Goal: Task Accomplishment & Management: Manage account settings

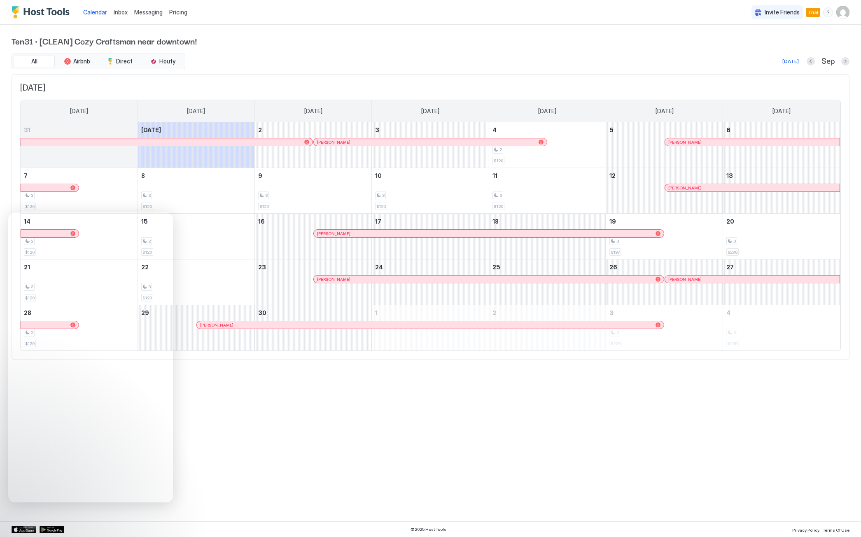
click at [199, 52] on div "Ten31 · [CLEAN] Cozy Craftsman near downtown! All Airbnb Direct Houfy [DATE] Se…" at bounding box center [431, 197] width 838 height 345
click at [163, 61] on span "Houfy" at bounding box center [167, 61] width 16 height 7
click at [135, 58] on button "Direct" at bounding box center [119, 62] width 41 height 12
click at [814, 13] on span "Trial" at bounding box center [813, 12] width 10 height 7
click at [847, 7] on img "User profile" at bounding box center [842, 12] width 13 height 13
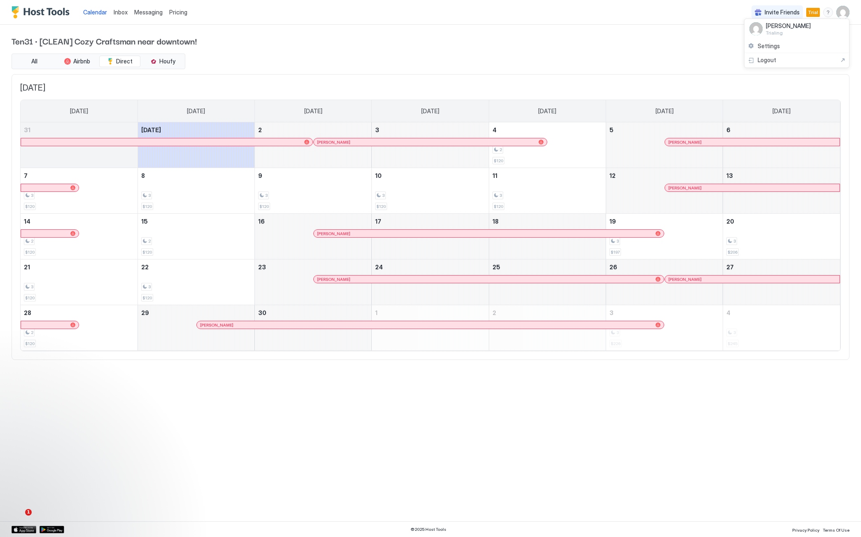
click at [378, 80] on div at bounding box center [430, 268] width 861 height 537
click at [115, 62] on button "Direct" at bounding box center [119, 62] width 41 height 12
click at [165, 61] on span "Houfy" at bounding box center [167, 61] width 16 height 7
click at [31, 9] on img "Host Tools Logo" at bounding box center [43, 12] width 62 height 12
click at [842, 14] on img "User profile" at bounding box center [842, 12] width 13 height 13
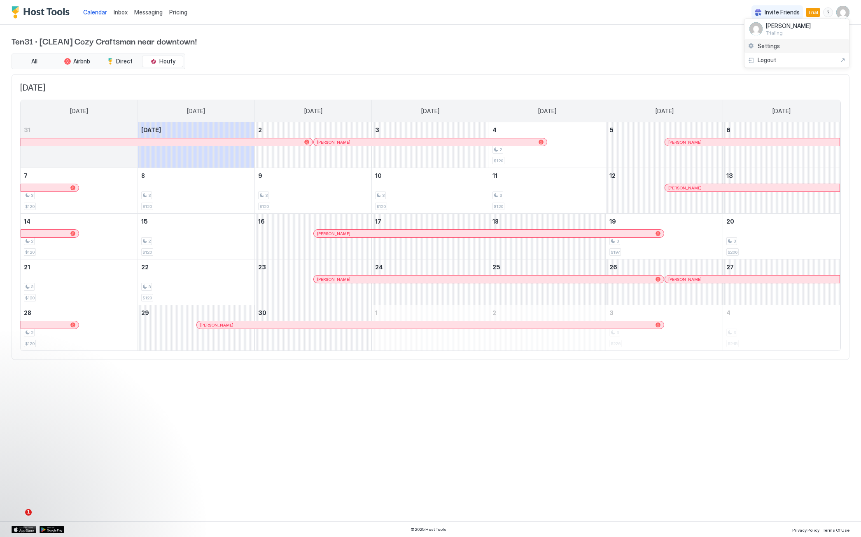
click at [772, 45] on span "Settings" at bounding box center [769, 45] width 22 height 7
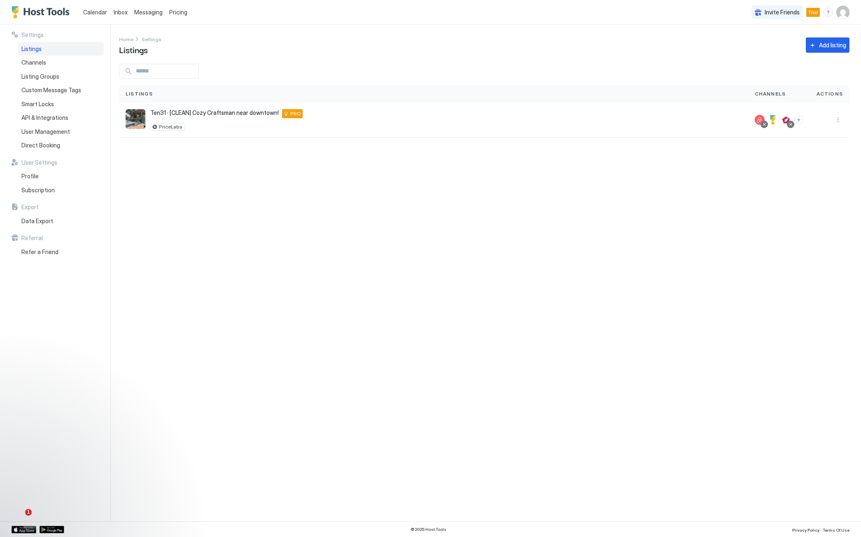
click at [283, 309] on div "Settings Home Settings Listings Add listing Listings Channels Actions Ten31 · […" at bounding box center [490, 273] width 742 height 497
click at [198, 114] on span "Ten31 · [CLEAN] Cozy Craftsman near downtown!" at bounding box center [214, 112] width 128 height 7
click at [839, 119] on button "More options" at bounding box center [838, 120] width 10 height 10
click at [251, 115] on div at bounding box center [430, 268] width 861 height 537
click at [774, 118] on div at bounding box center [773, 120] width 10 height 10
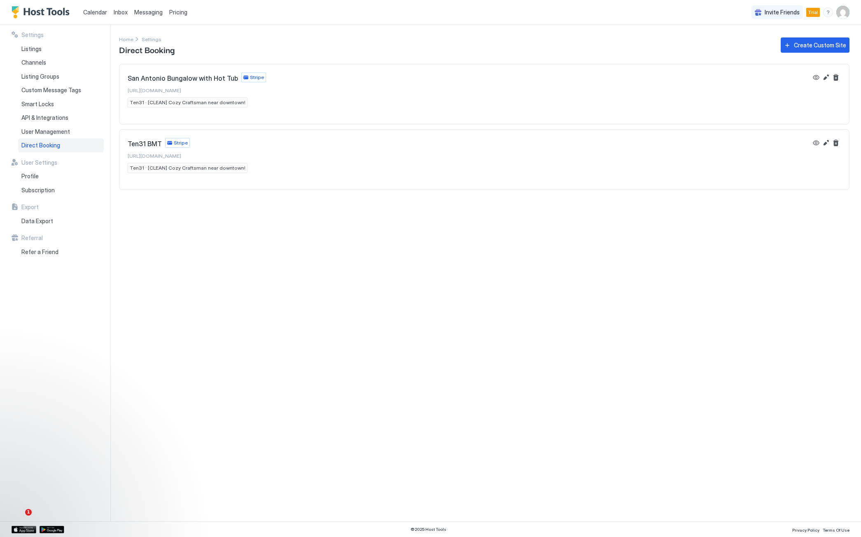
click at [336, 350] on div "Settings Home Settings Direct Booking Create Custom Site [GEOGRAPHIC_DATA] Bung…" at bounding box center [490, 273] width 742 height 497
drag, startPoint x: 221, startPoint y: 89, endPoint x: 142, endPoint y: 91, distance: 78.7
click at [142, 91] on div "San Antonio Bungalow with Hot Tub Stripe [URL][DOMAIN_NAME] Ten31 · [CLEAN] Coz…" at bounding box center [197, 89] width 138 height 35
click at [153, 90] on span "[URL][DOMAIN_NAME]" at bounding box center [155, 90] width 54 height 6
click at [287, 422] on div "Settings Home Settings Direct Booking Create Custom Site [GEOGRAPHIC_DATA] Bung…" at bounding box center [490, 273] width 742 height 497
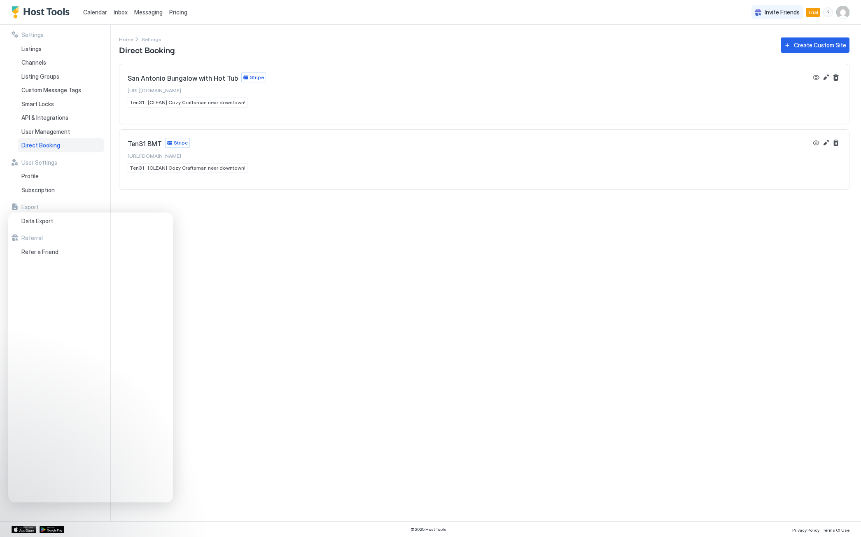
click at [287, 422] on div "Settings Home Settings Direct Booking Create Custom Site [GEOGRAPHIC_DATA] Bung…" at bounding box center [490, 273] width 742 height 497
click at [628, 373] on div "Settings Home Settings Direct Booking Create Custom Site [GEOGRAPHIC_DATA] Bung…" at bounding box center [490, 273] width 742 height 497
click at [163, 90] on span "[URL][DOMAIN_NAME]" at bounding box center [155, 90] width 54 height 6
